Goal: Communication & Community: Answer question/provide support

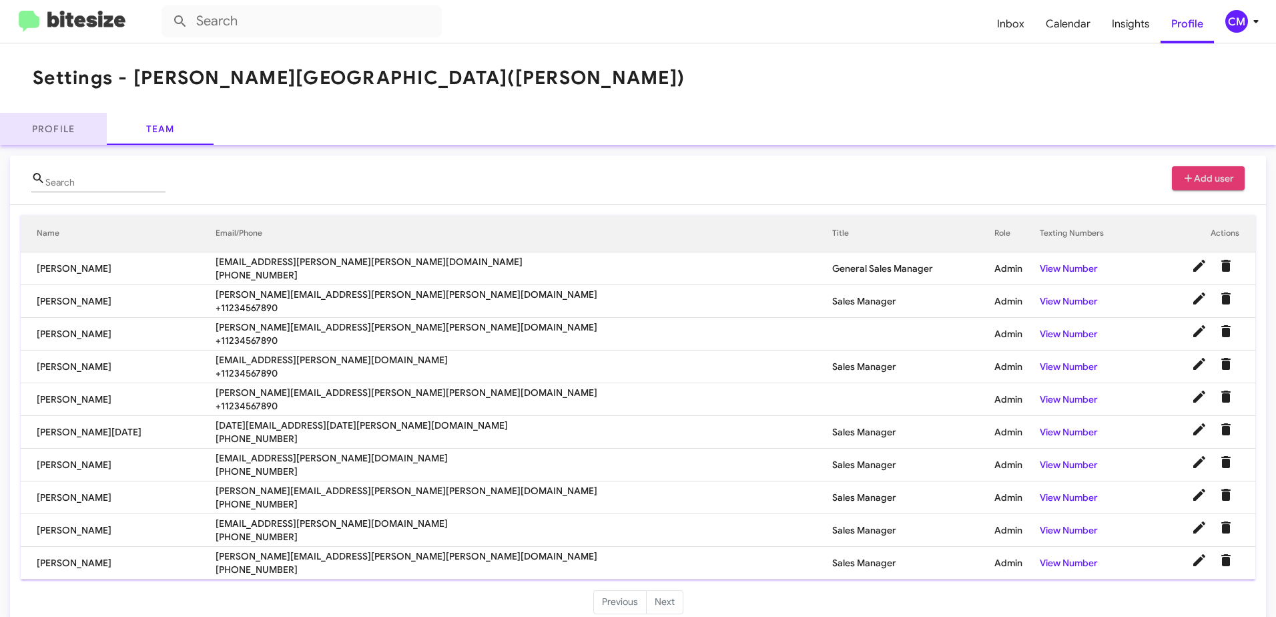
click at [60, 127] on link "Profile" at bounding box center [53, 129] width 107 height 32
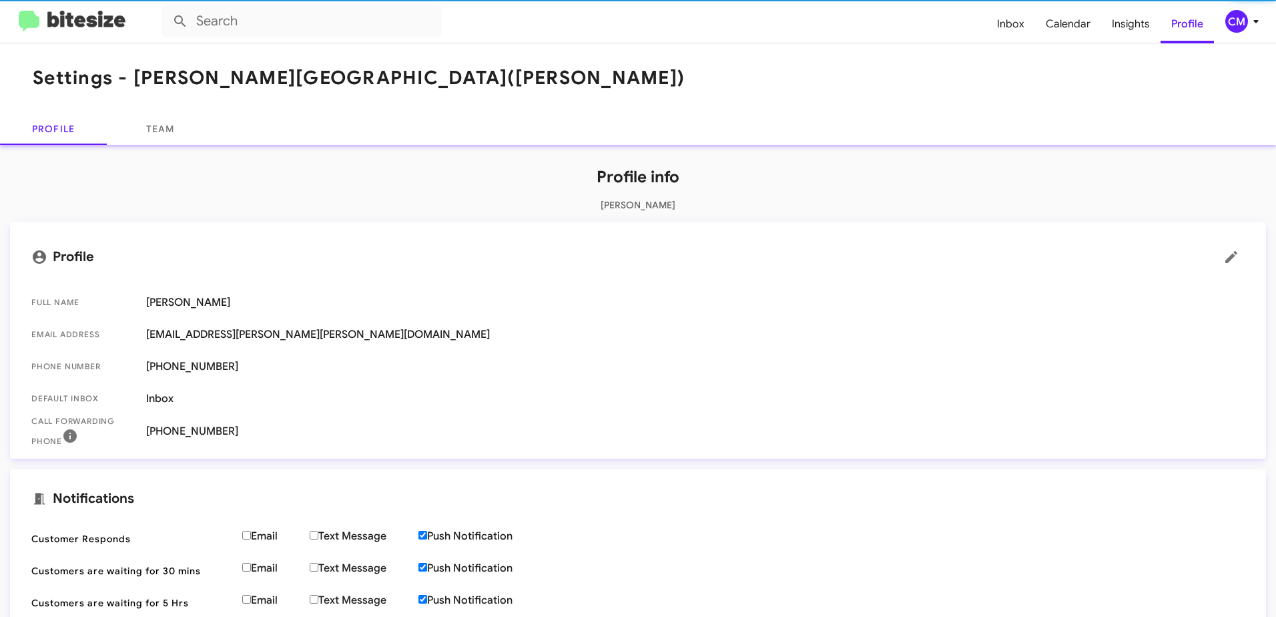
click at [90, 18] on img at bounding box center [72, 22] width 107 height 22
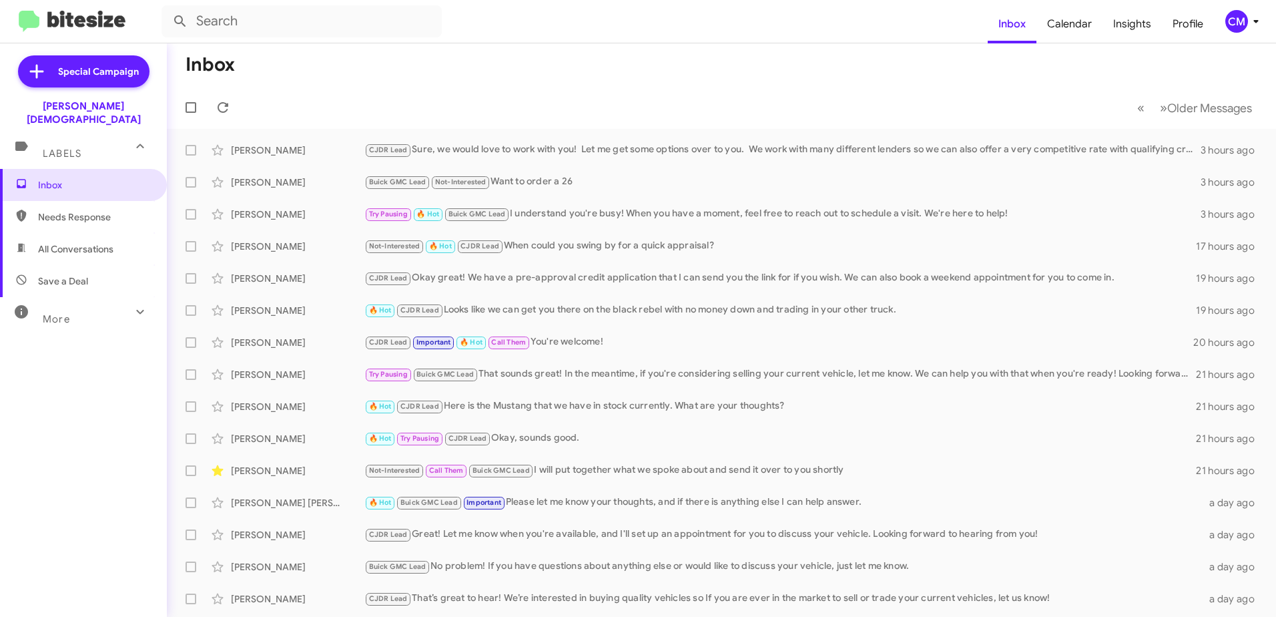
click at [90, 210] on span "Needs Response" at bounding box center [94, 216] width 113 height 13
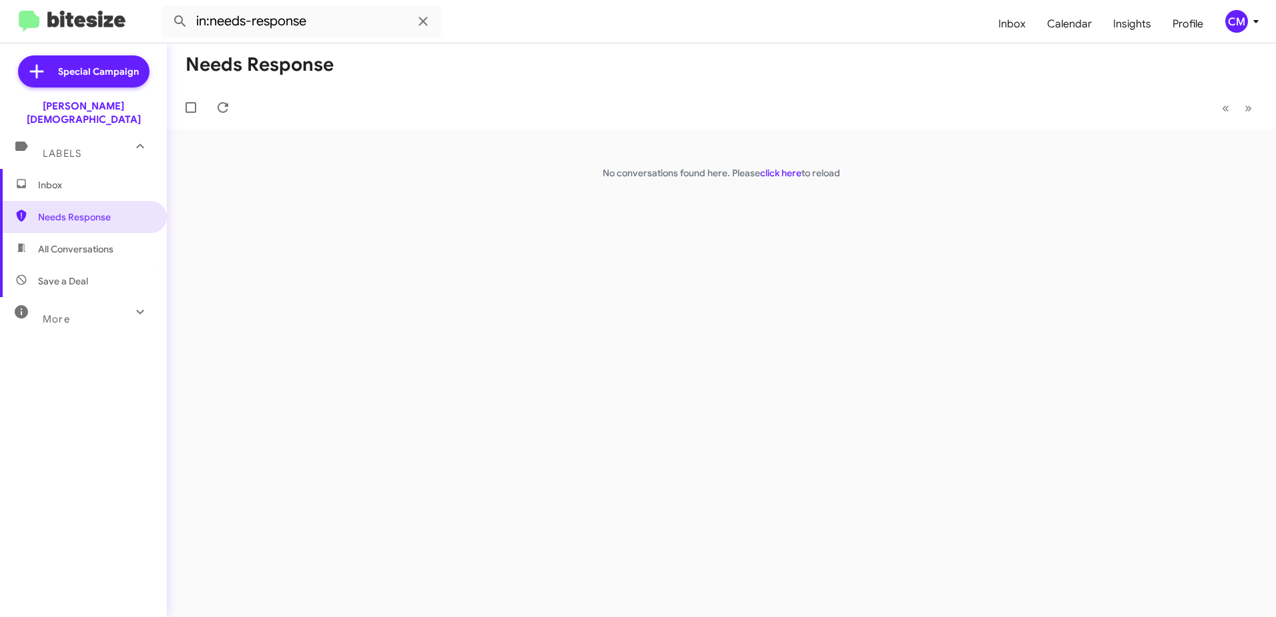
click at [83, 242] on span "All Conversations" at bounding box center [75, 248] width 75 height 13
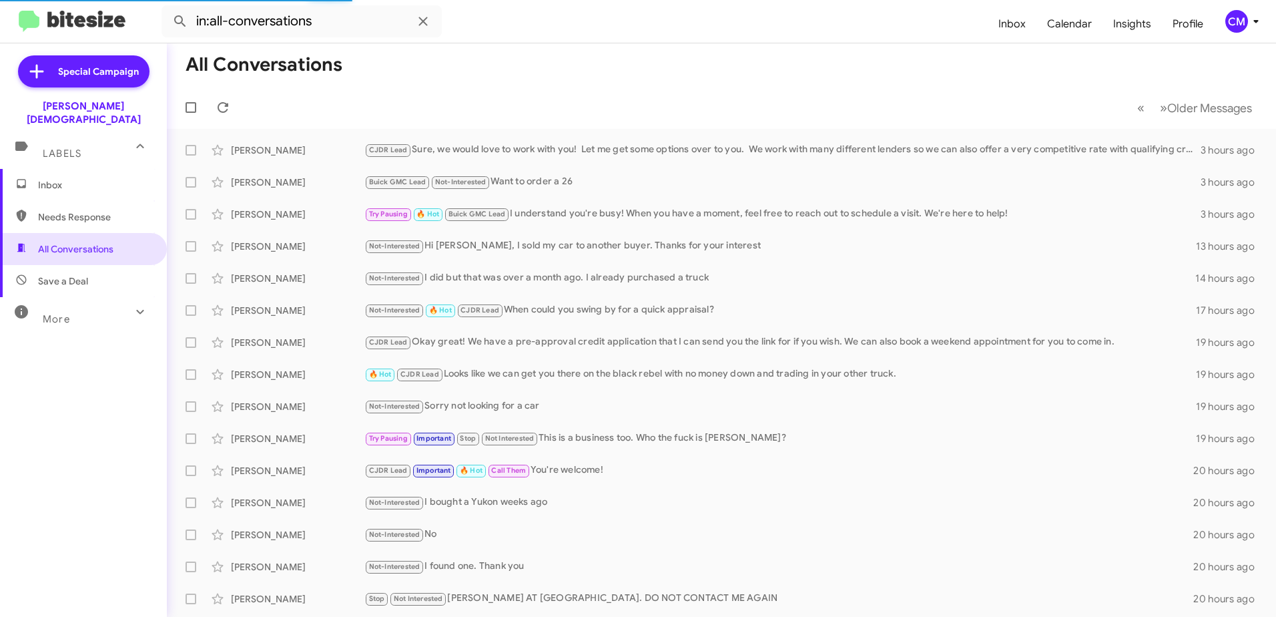
click at [93, 210] on span "Needs Response" at bounding box center [94, 216] width 113 height 13
type input "in:needs-response"
